Goal: Check status

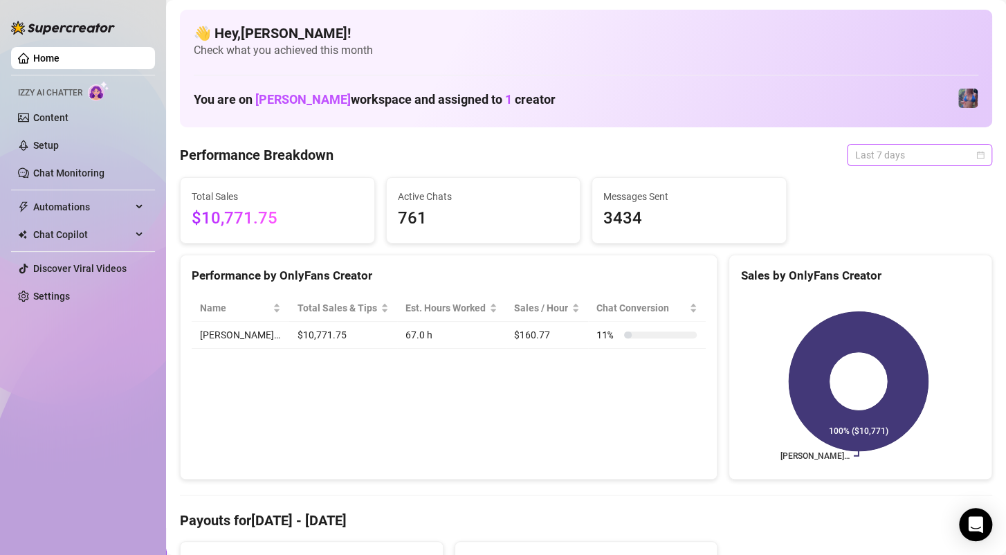
click at [899, 147] on span "Last 7 days" at bounding box center [919, 155] width 129 height 21
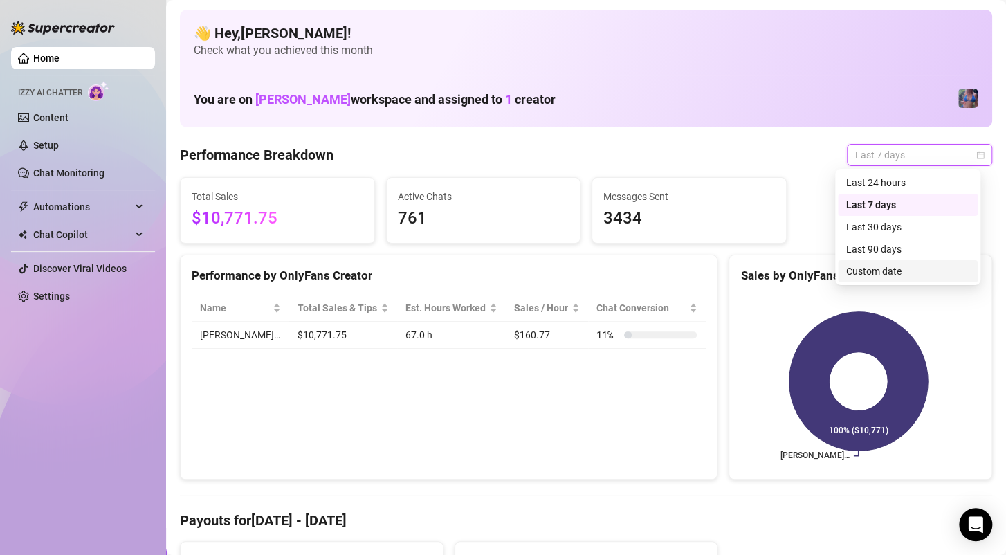
click at [874, 270] on div "Custom date" at bounding box center [907, 271] width 123 height 15
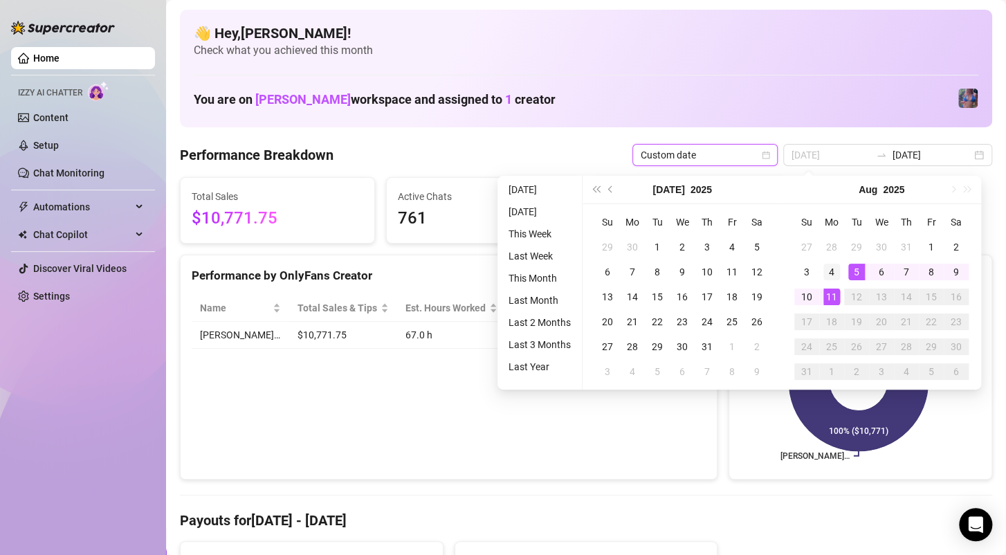
type input "[DATE]"
click at [838, 277] on div "4" at bounding box center [831, 272] width 17 height 17
type input "[DATE]"
click at [813, 300] on div "10" at bounding box center [806, 296] width 17 height 17
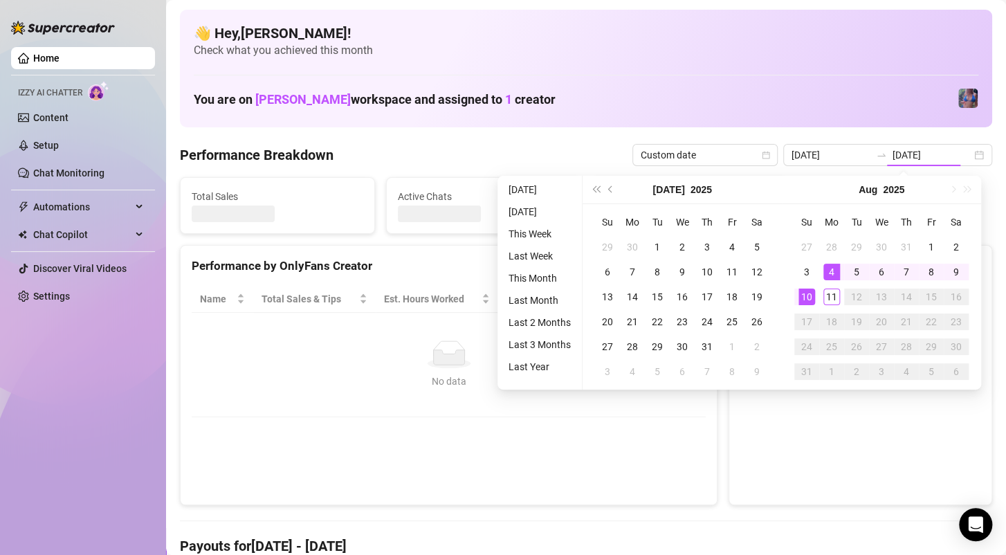
type input "[DATE]"
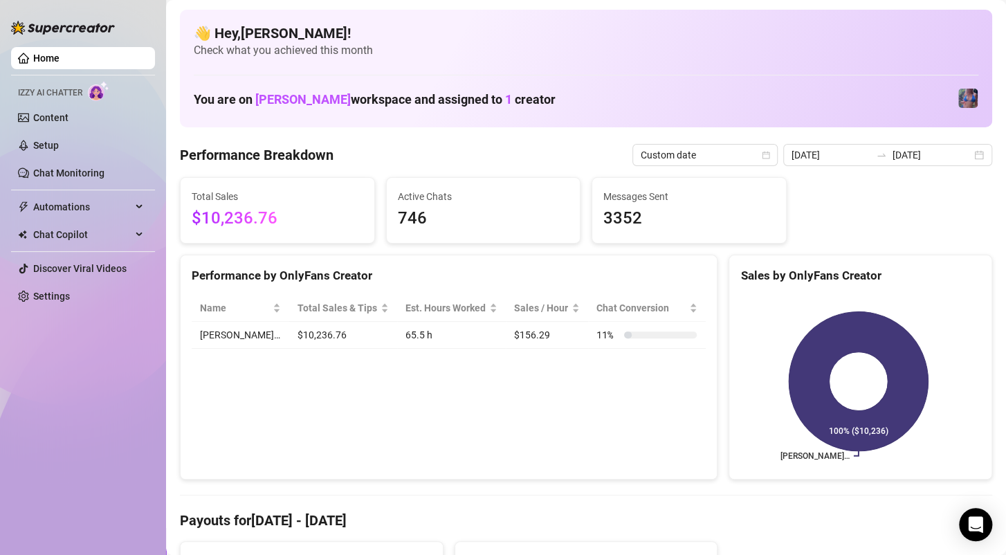
click at [277, 224] on span "$10,236.76" at bounding box center [278, 218] width 172 height 26
click at [237, 217] on span "$10,236.76" at bounding box center [278, 218] width 172 height 26
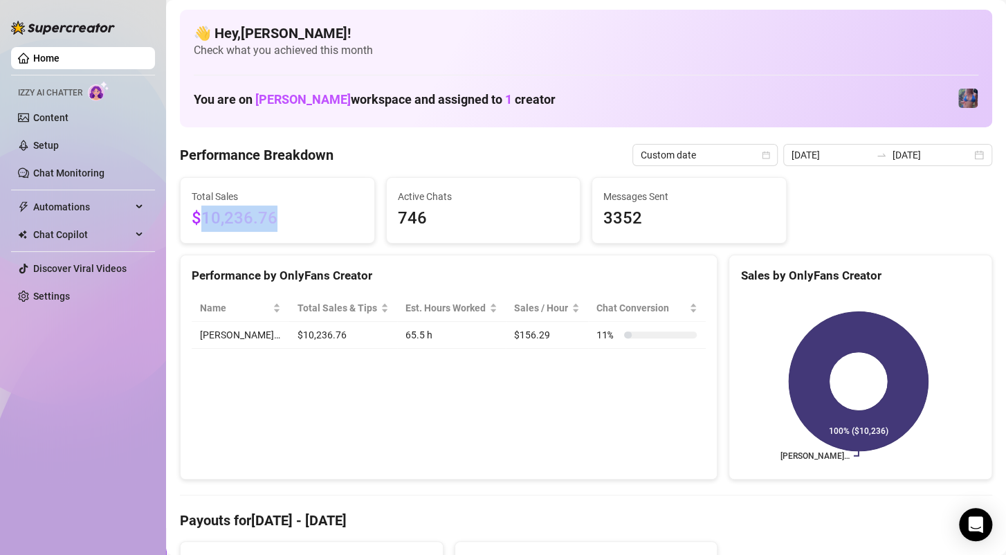
copy span "10,236.76"
